Goal: Find specific page/section: Find specific page/section

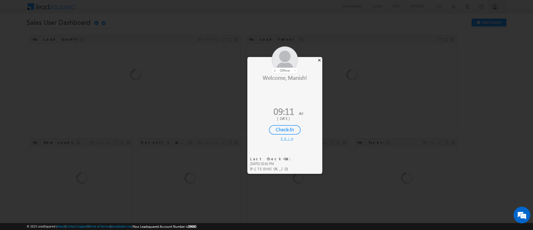
click at [321, 59] on div "×" at bounding box center [320, 60] width 6 height 6
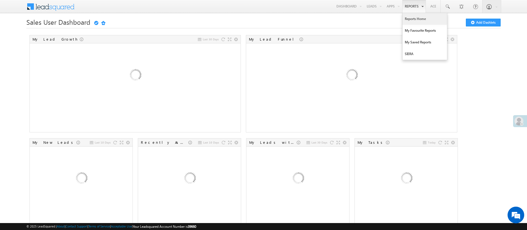
click at [414, 17] on link "Reports Home" at bounding box center [425, 19] width 44 height 12
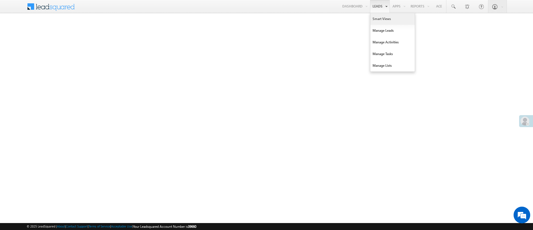
click at [376, 15] on link "Smart Views" at bounding box center [393, 19] width 44 height 12
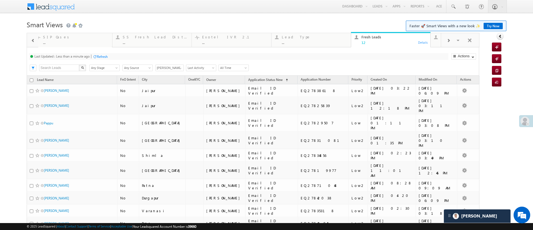
click at [178, 65] on link at bounding box center [179, 68] width 7 height 6
click at [168, 74] on link "Any Owner" at bounding box center [170, 74] width 29 height 6
type input "Any Owner"
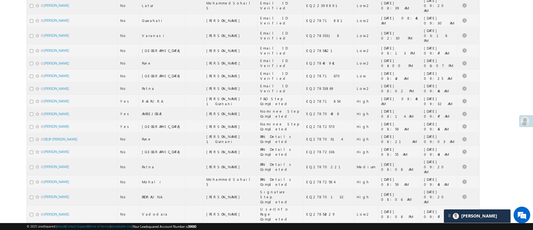
scroll to position [367, 0]
